Goal: Task Accomplishment & Management: Complete application form

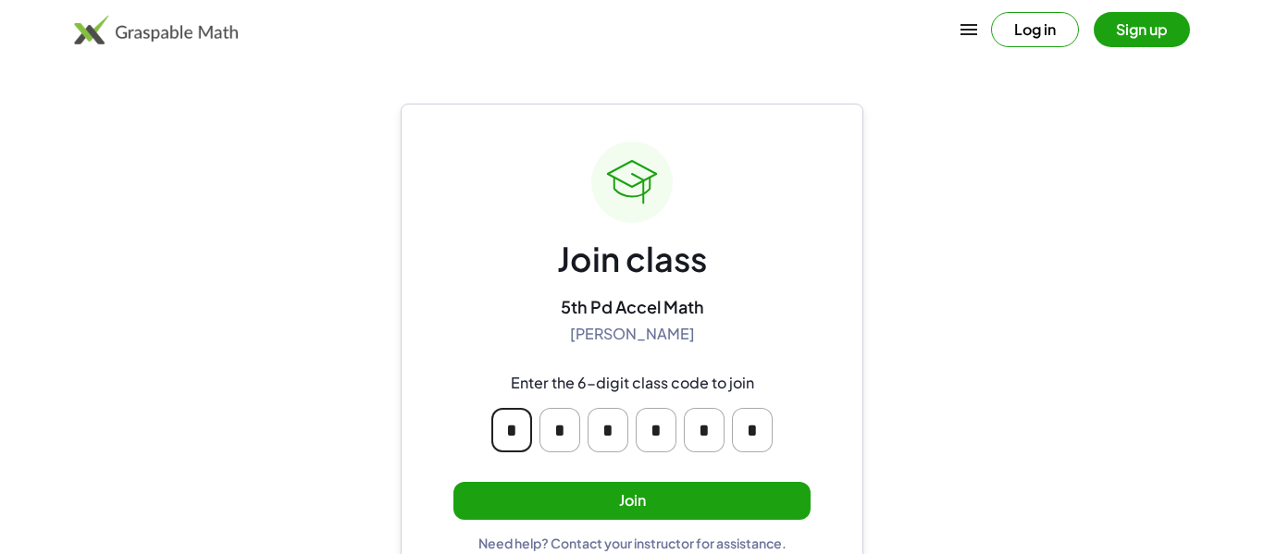
click at [519, 420] on input "*" at bounding box center [511, 430] width 41 height 44
click at [599, 434] on input "*" at bounding box center [608, 430] width 41 height 44
click at [529, 426] on input "*" at bounding box center [511, 430] width 41 height 44
click at [531, 421] on input "*" at bounding box center [511, 430] width 41 height 44
click at [592, 502] on button "Join" at bounding box center [631, 501] width 357 height 38
